Goal: Task Accomplishment & Management: Manage account settings

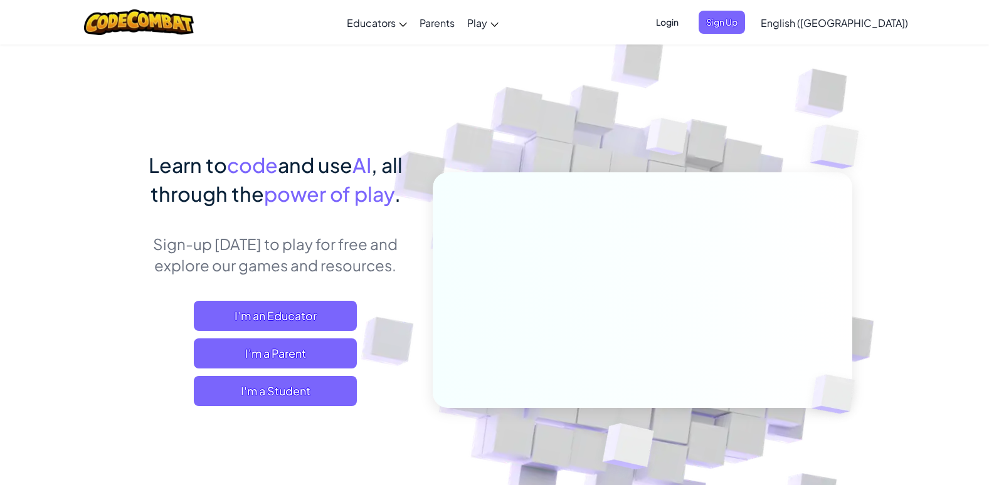
click at [686, 26] on span "Login" at bounding box center [668, 22] width 38 height 23
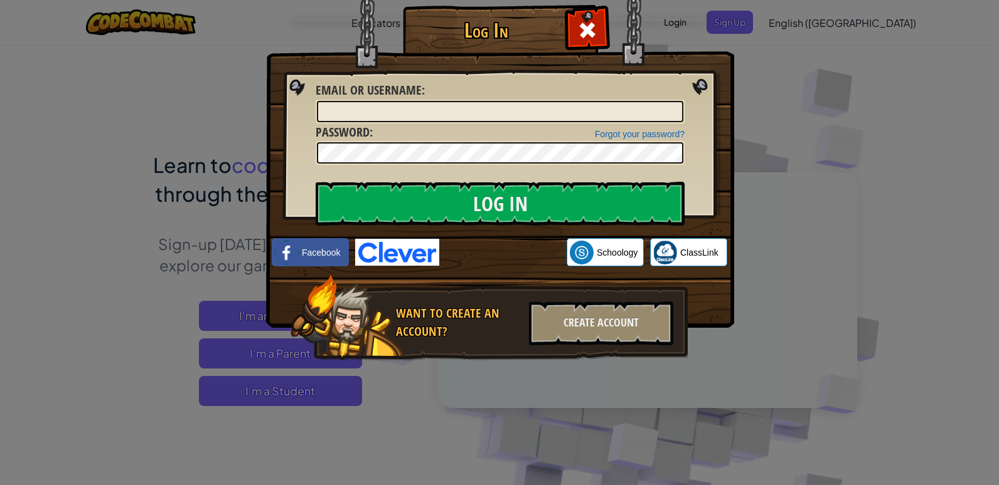
click at [953, 11] on div "Log In Unknown Error Email or Username : Forgot your password? Password : Log I…" at bounding box center [499, 242] width 999 height 485
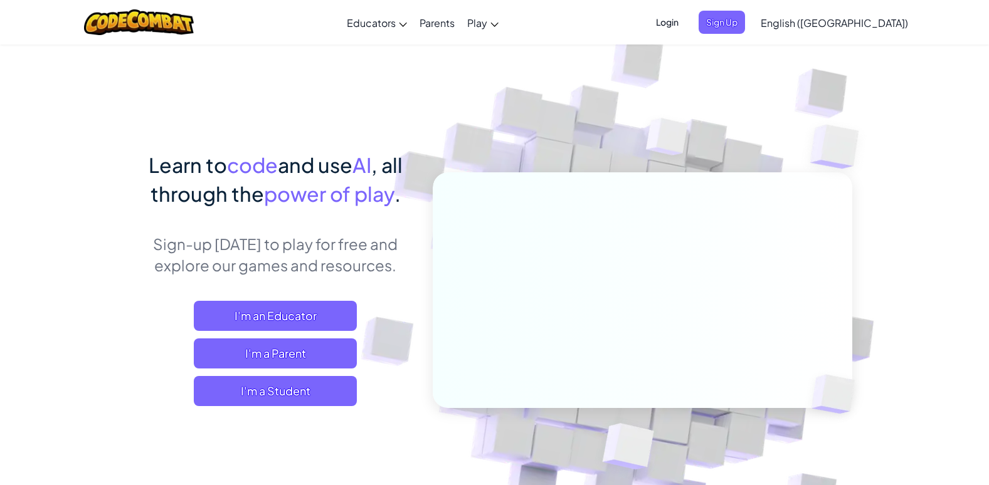
click at [686, 26] on span "Login" at bounding box center [668, 22] width 38 height 23
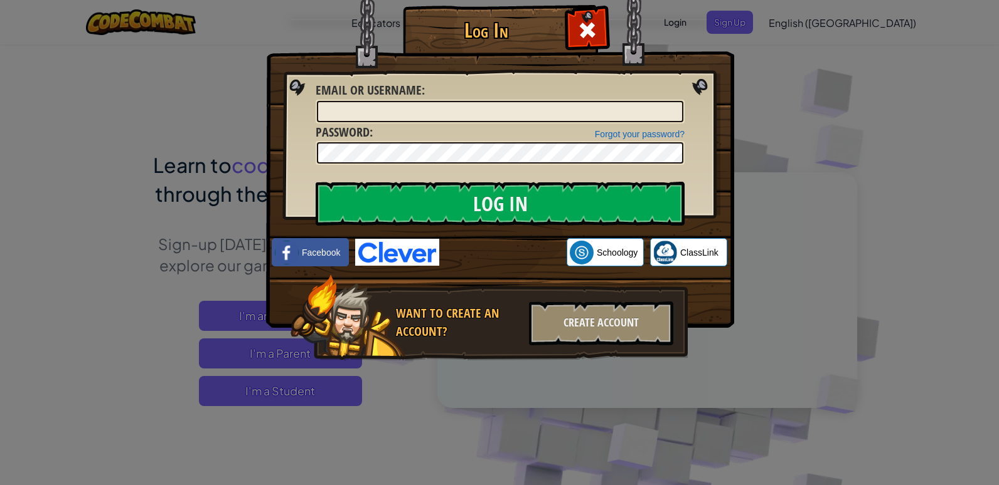
click at [373, 254] on img at bounding box center [397, 252] width 84 height 27
click at [379, 115] on input "Email or Username :" at bounding box center [500, 111] width 366 height 21
type input "kaamilwibblyk"
click at [315, 182] on input "Log In" at bounding box center [499, 204] width 369 height 44
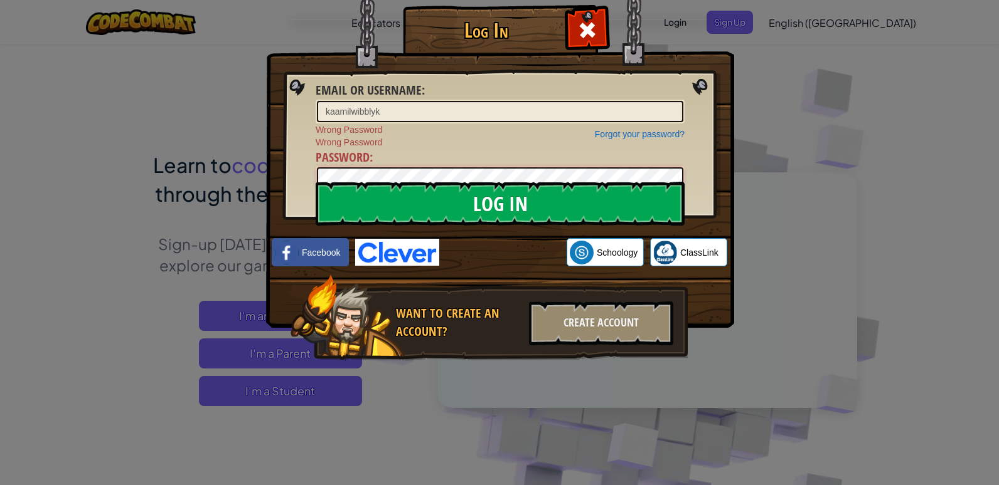
click at [315, 182] on input "Log In" at bounding box center [499, 204] width 369 height 44
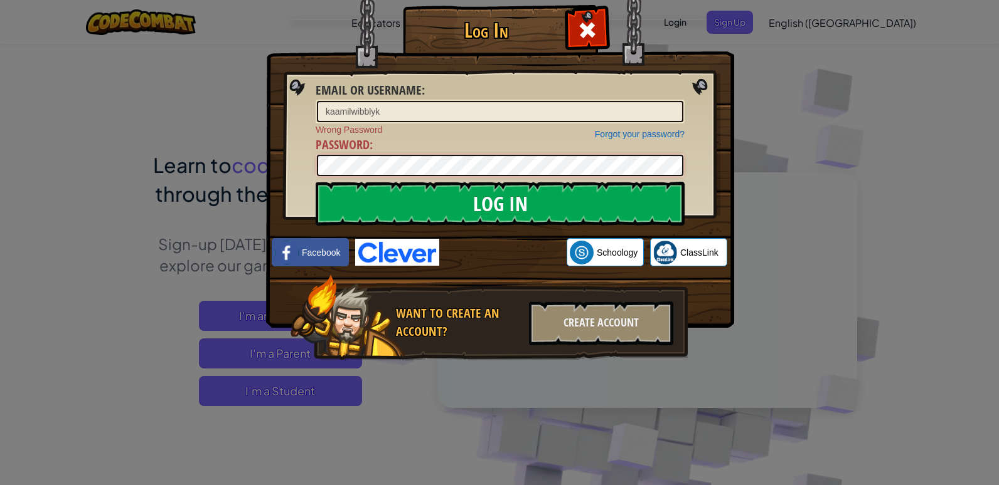
click at [315, 182] on input "Log In" at bounding box center [499, 204] width 369 height 44
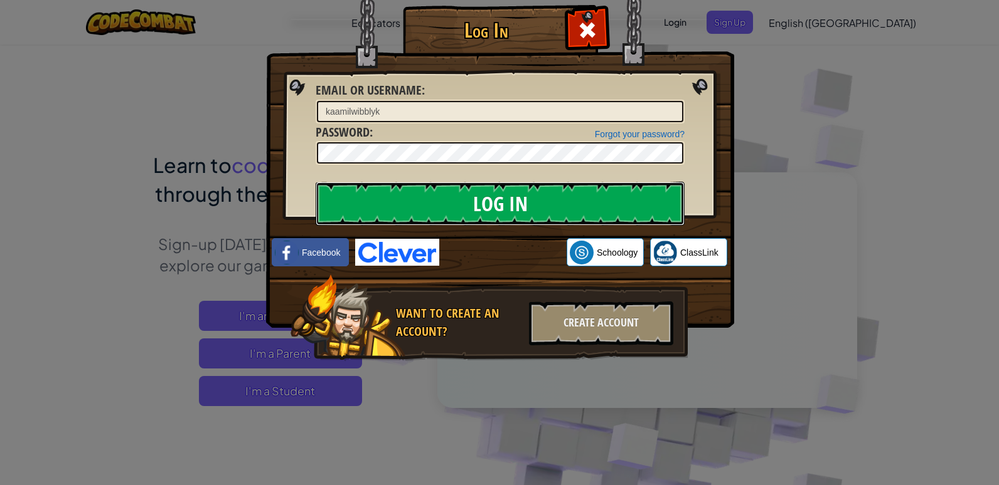
click at [458, 193] on input "Log In" at bounding box center [499, 204] width 369 height 44
